Goal: Transaction & Acquisition: Purchase product/service

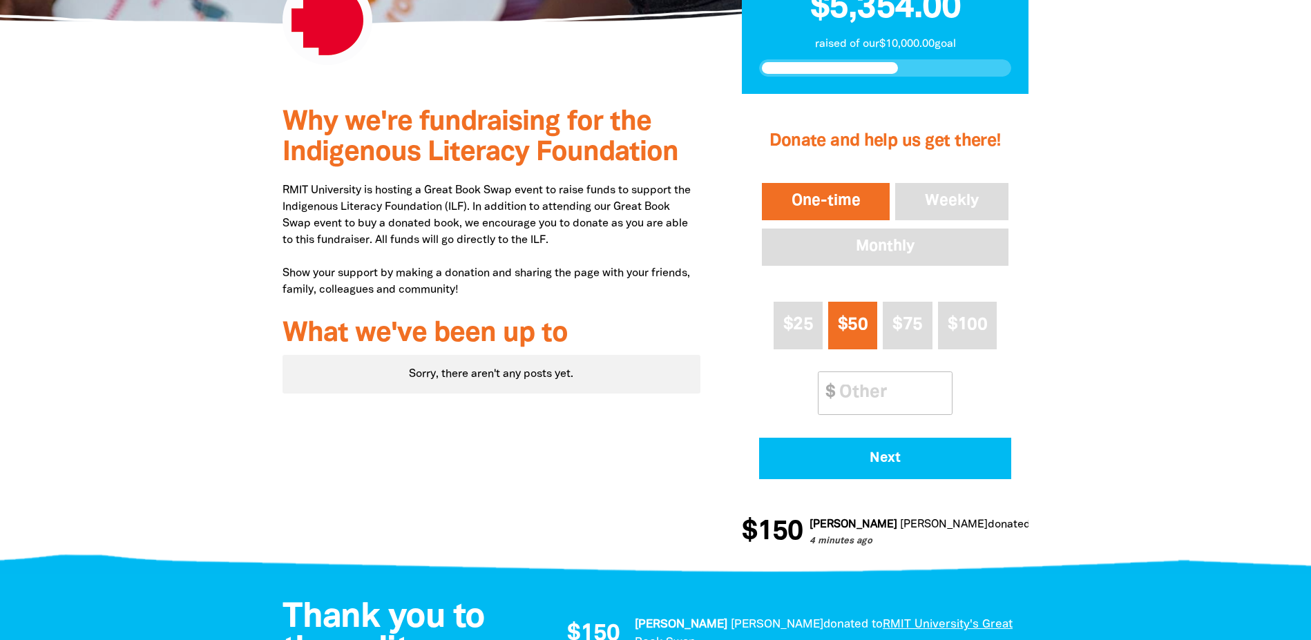
scroll to position [412, 0]
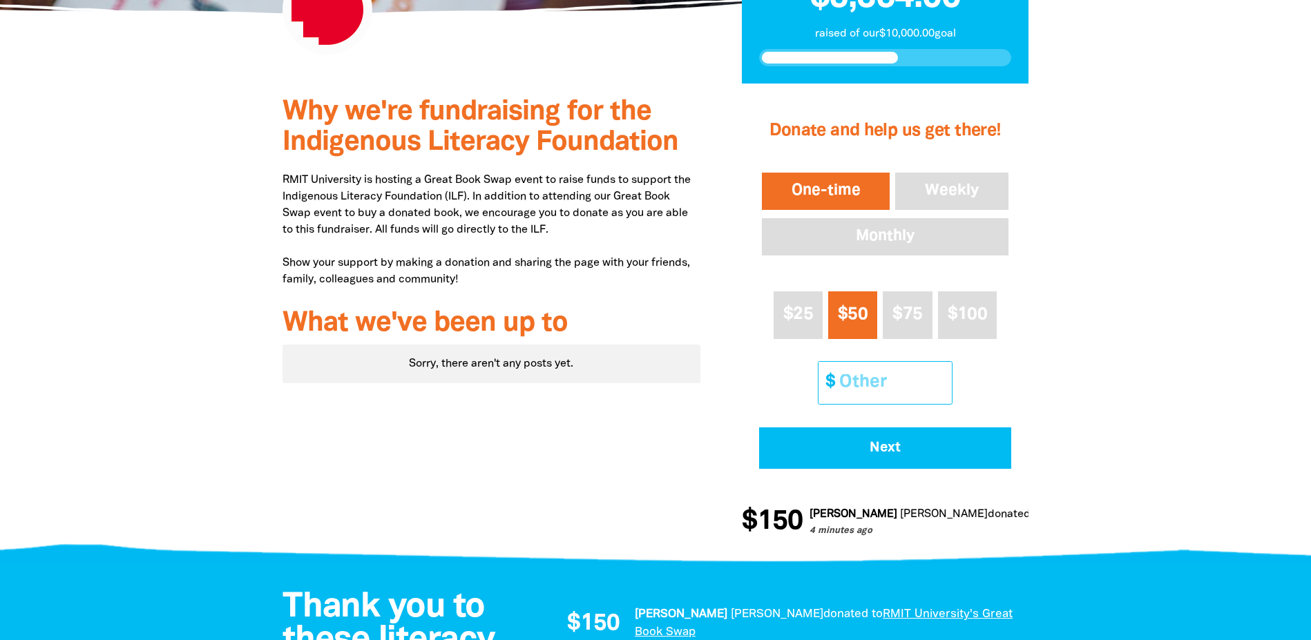
click at [861, 389] on input "Other Amount" at bounding box center [891, 383] width 122 height 42
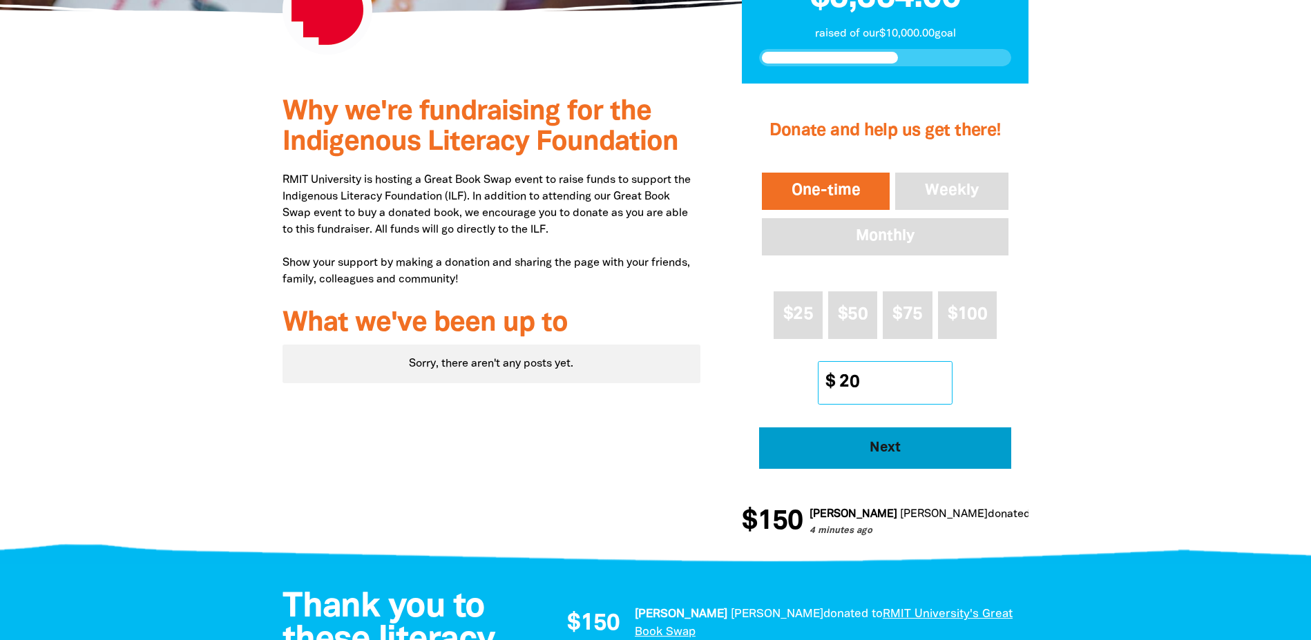
type input "20"
click at [885, 448] on span "Next" at bounding box center [885, 448] width 214 height 14
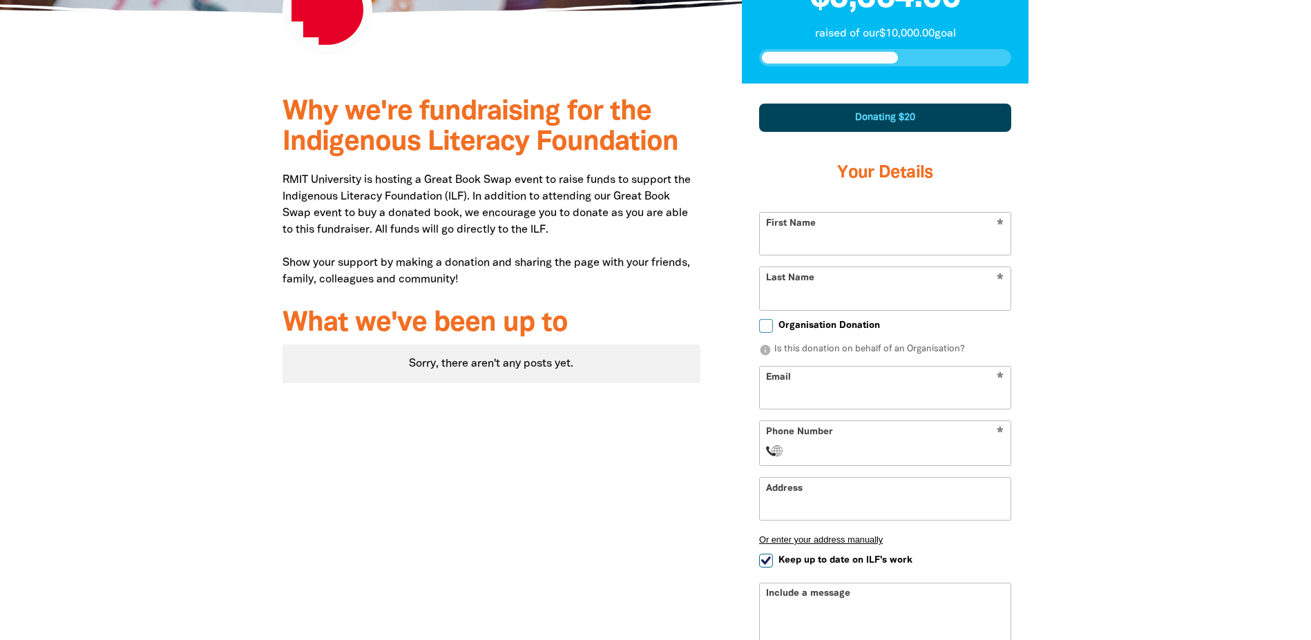
scroll to position [480, 0]
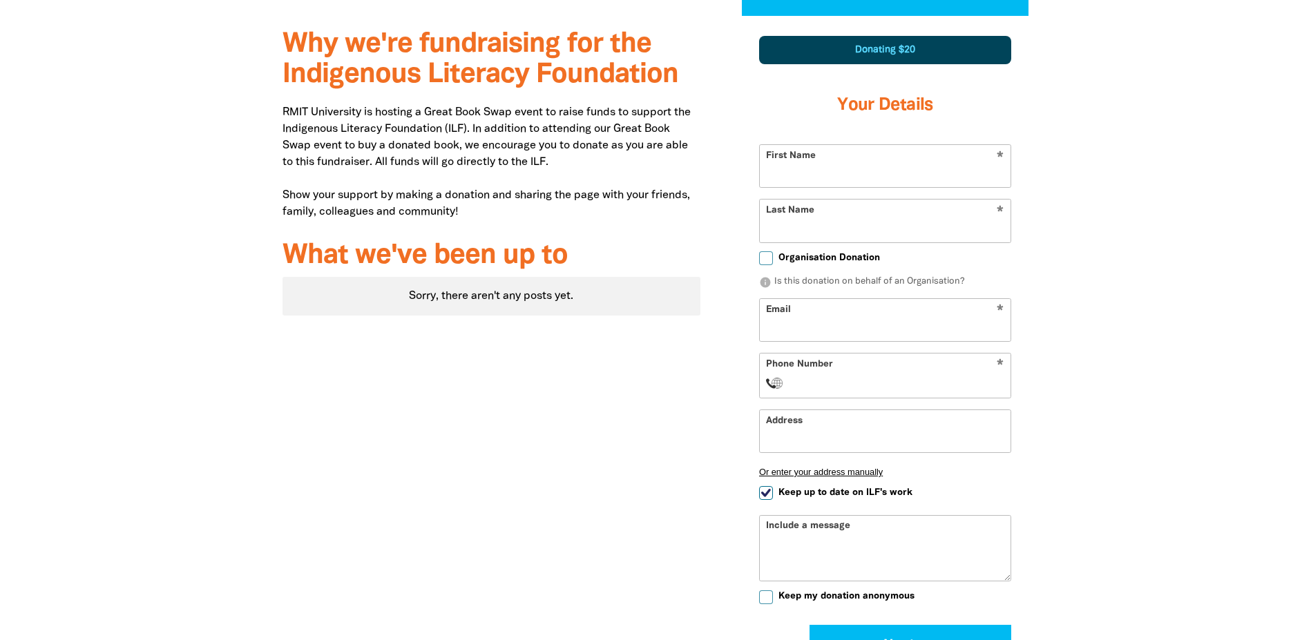
click at [853, 151] on input "First Name" at bounding box center [885, 166] width 251 height 42
click at [814, 169] on input "First Name" at bounding box center [885, 166] width 251 height 42
type input "[PERSON_NAME]"
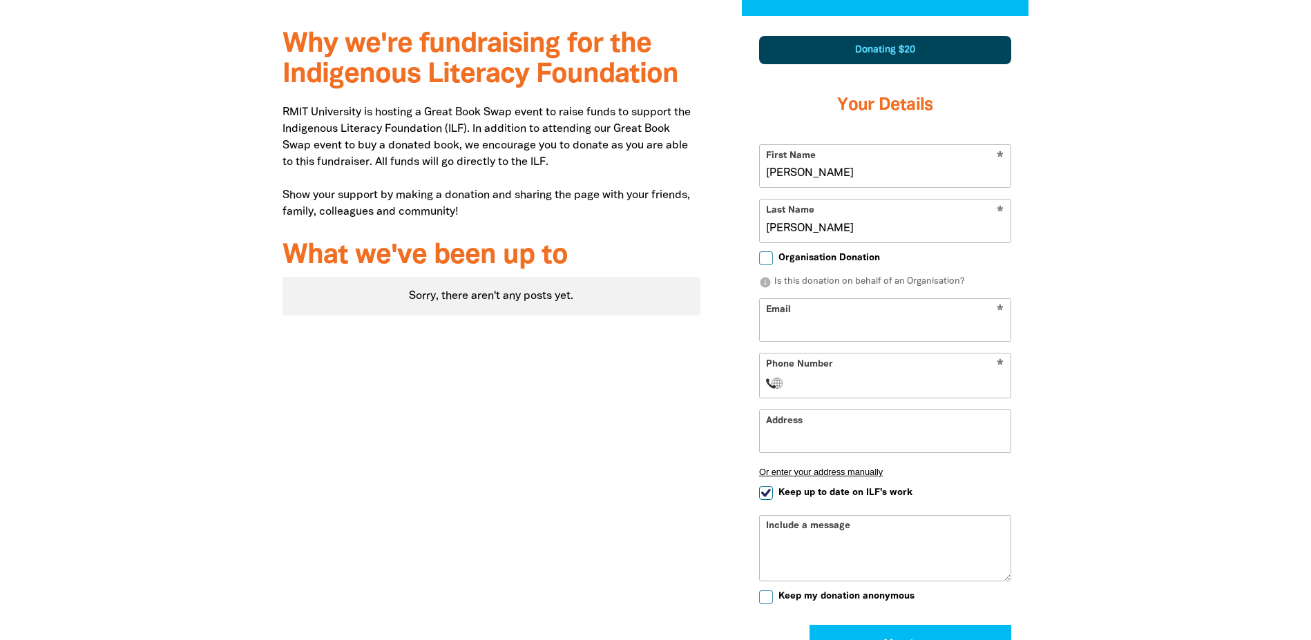
click at [914, 316] on input "Email" at bounding box center [885, 320] width 251 height 42
type input "[PERSON_NAME][EMAIL_ADDRESS][PERSON_NAME][DOMAIN_NAME]"
click at [892, 384] on input "Phone Number" at bounding box center [899, 383] width 211 height 17
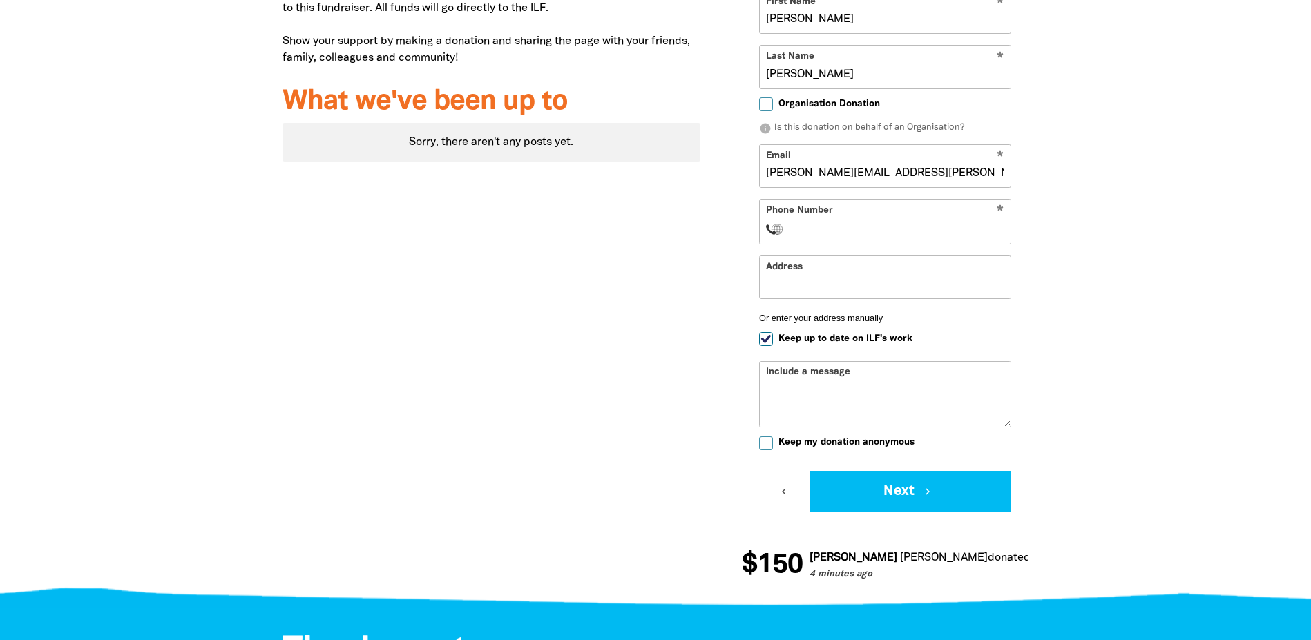
scroll to position [635, 0]
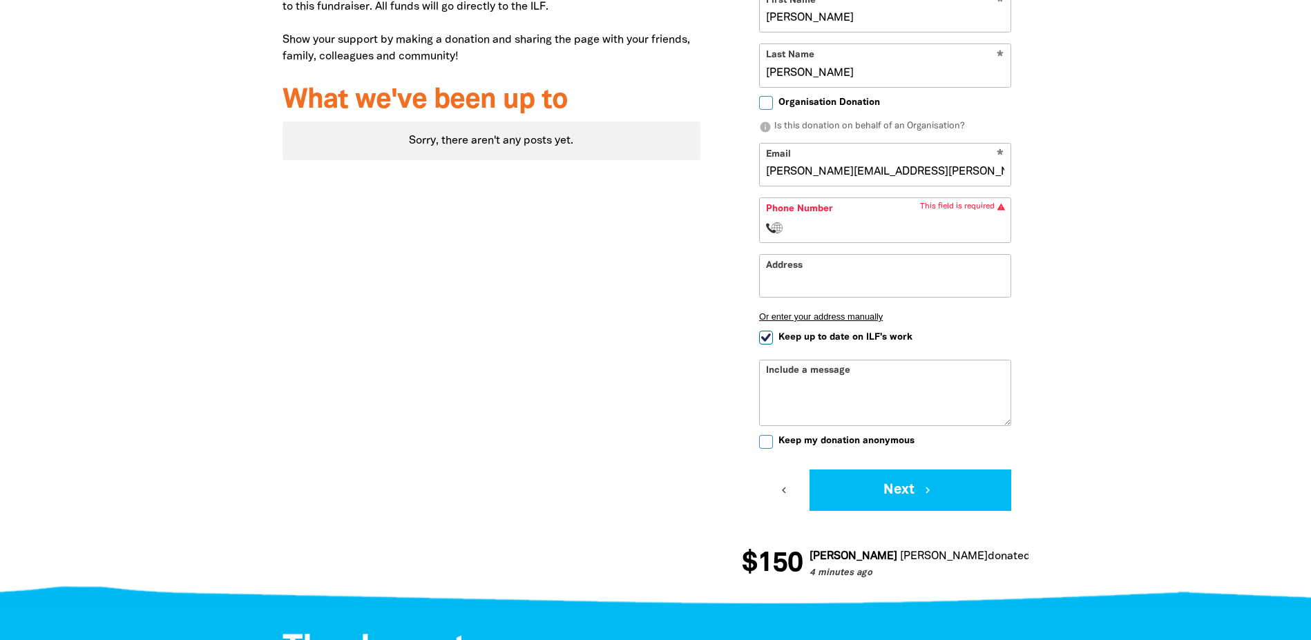
click at [765, 336] on input "Keep up to date on ILF's work" at bounding box center [766, 338] width 14 height 14
checkbox input "false"
click at [857, 223] on input "Phone Number" at bounding box center [899, 228] width 211 height 17
type input "[PHONE_NUMBER]"
click at [1115, 314] on div at bounding box center [655, 229] width 1311 height 739
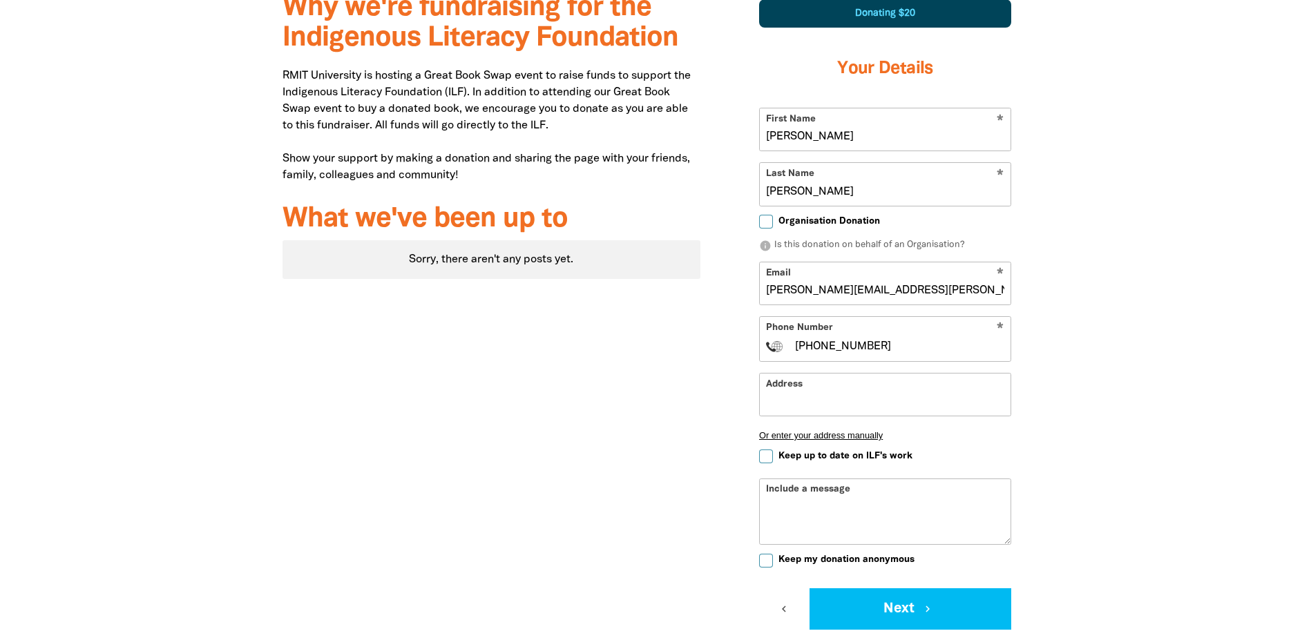
scroll to position [516, 0]
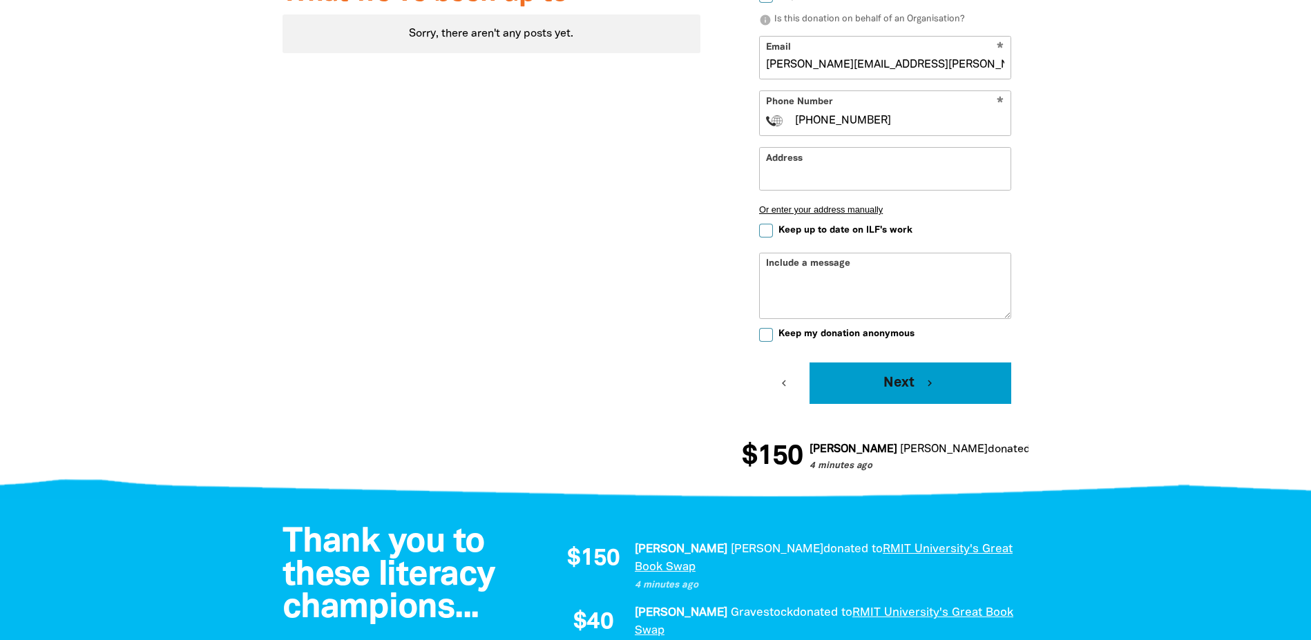
click at [895, 388] on button "Next chevron_right" at bounding box center [911, 383] width 202 height 41
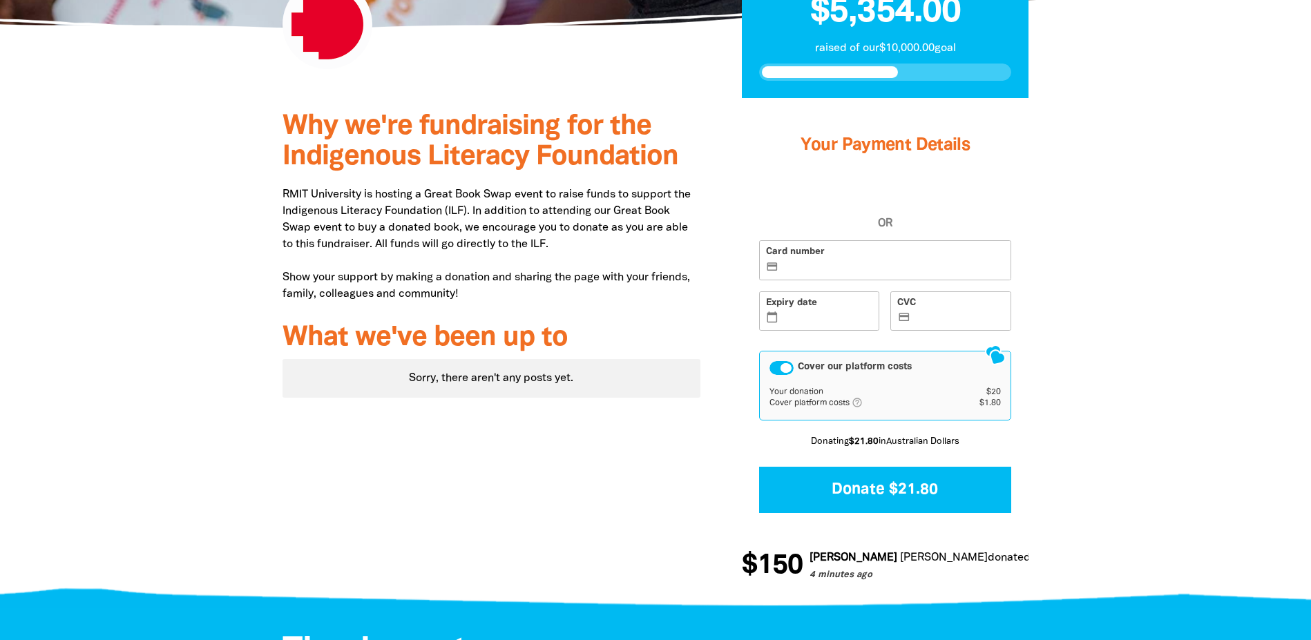
scroll to position [394, 0]
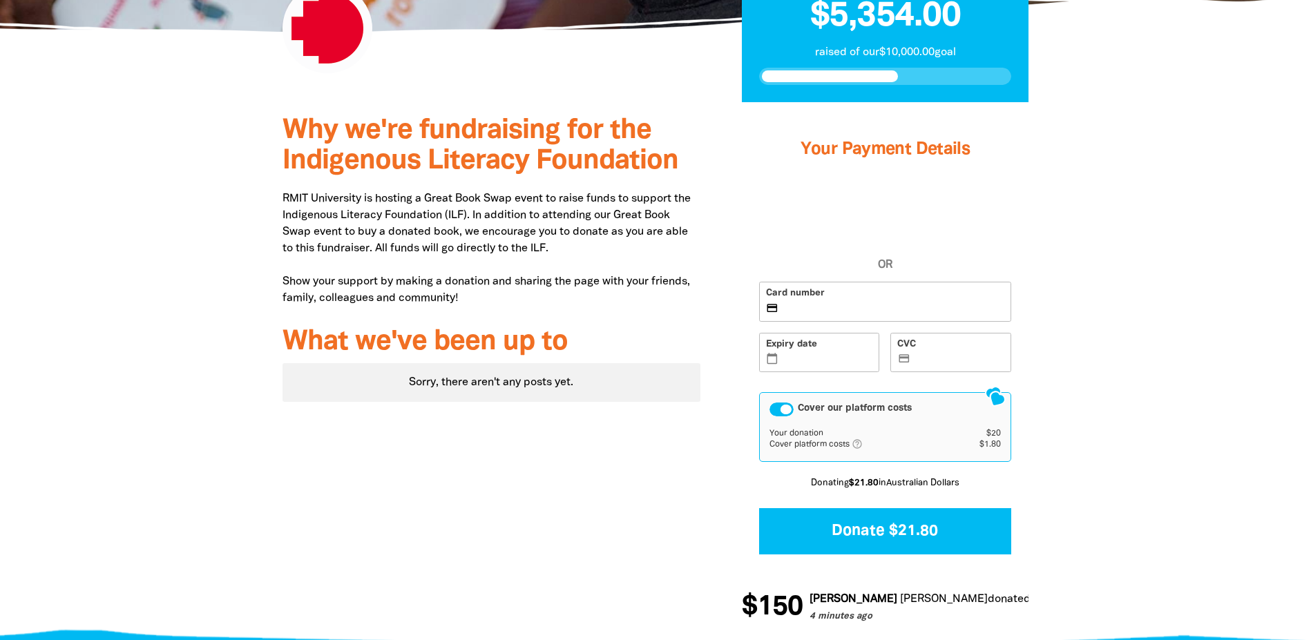
click at [1098, 365] on div at bounding box center [655, 372] width 1311 height 541
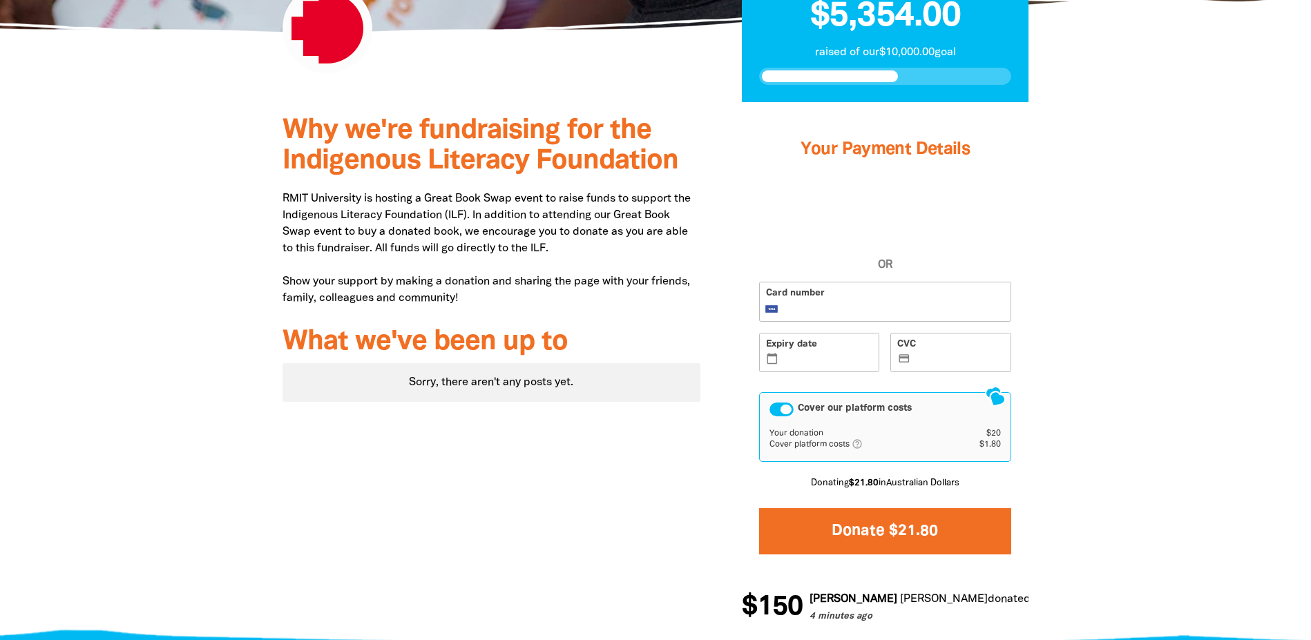
click at [893, 529] on button "Donate $21.80" at bounding box center [885, 531] width 252 height 46
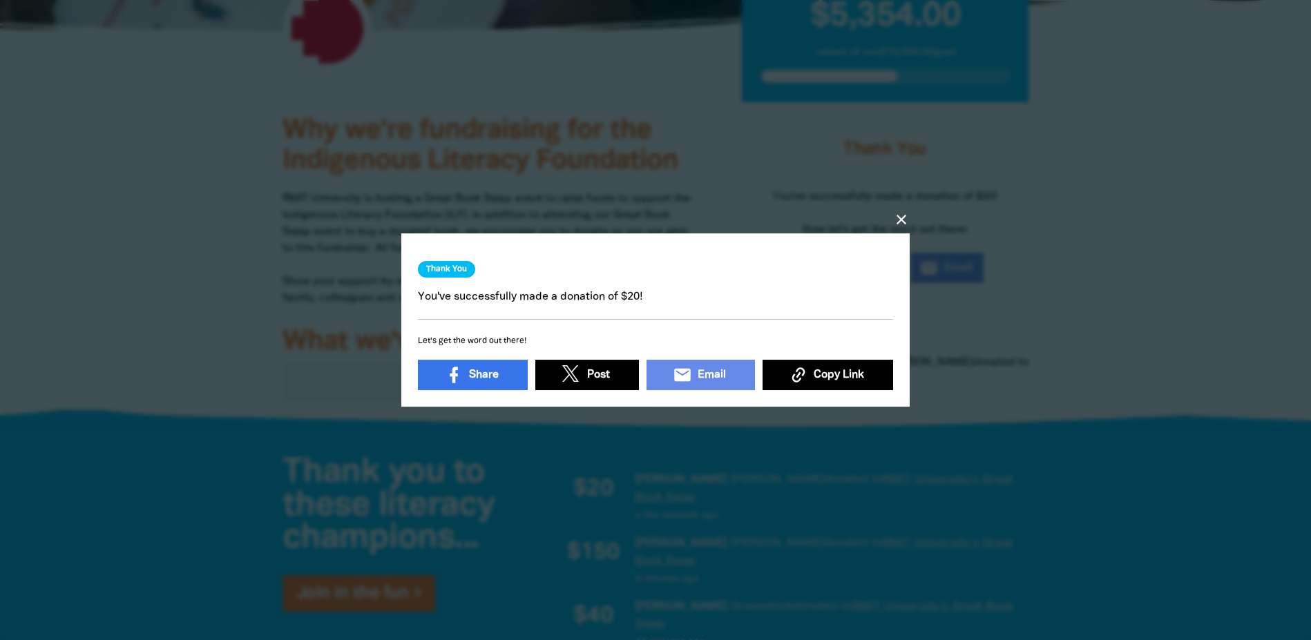
click at [901, 218] on icon "close" at bounding box center [901, 219] width 17 height 17
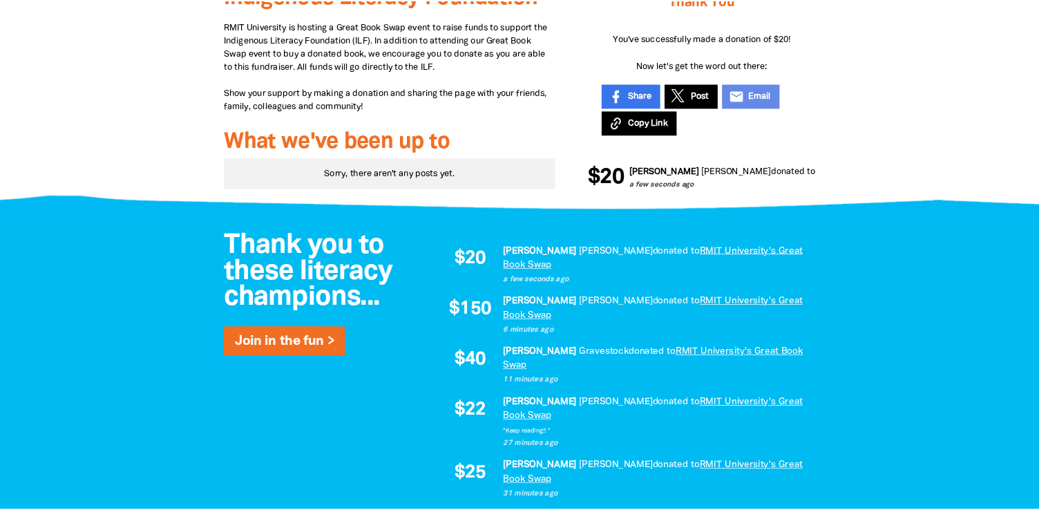
scroll to position [559, 0]
